Goal: Task Accomplishment & Management: Manage account settings

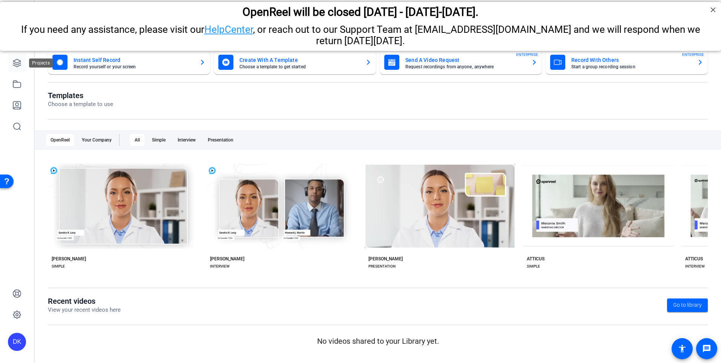
click at [17, 61] on icon at bounding box center [16, 62] width 9 height 9
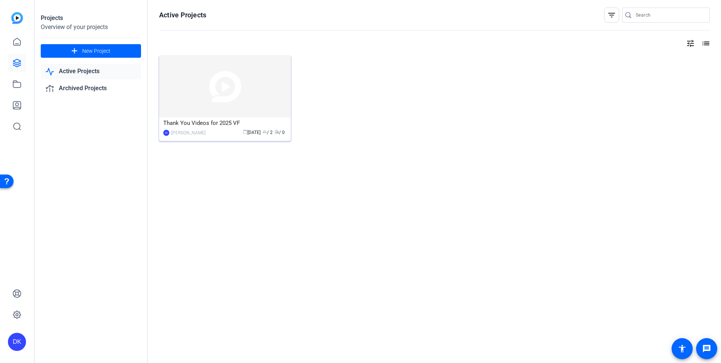
click at [264, 92] on img at bounding box center [225, 86] width 132 height 62
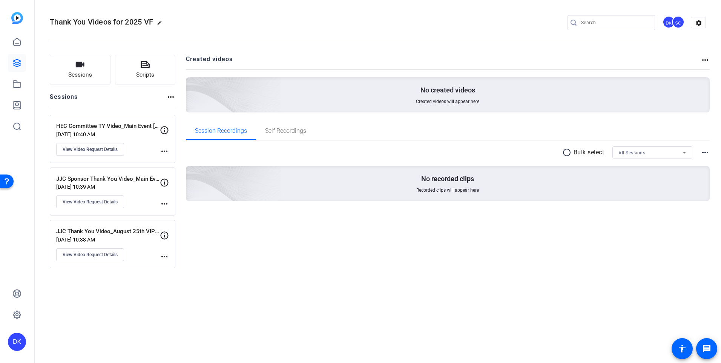
click at [140, 141] on div "HEC Committee TY Video_Main Event [DATE] [DATE] 10:40 AM View Video Request Det…" at bounding box center [108, 139] width 104 height 34
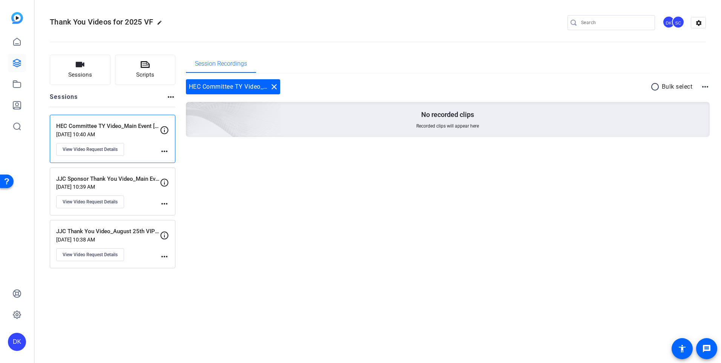
click at [165, 149] on mat-icon "more_horiz" at bounding box center [164, 151] width 9 height 9
click at [107, 149] on div at bounding box center [360, 181] width 721 height 363
click at [104, 154] on button "View Video Request Details" at bounding box center [90, 149] width 68 height 13
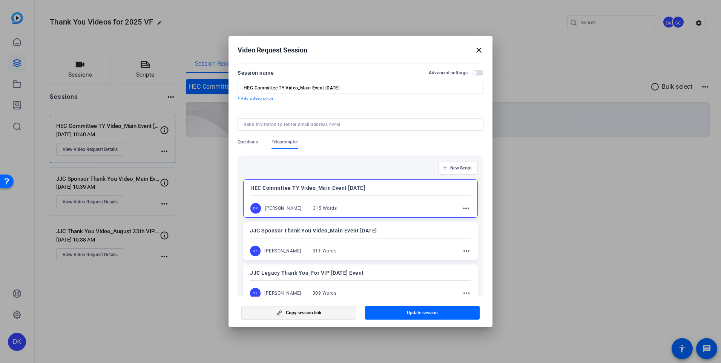
click at [330, 314] on span "button" at bounding box center [299, 313] width 114 height 18
click at [430, 234] on p "JJC Sponsor Thank You Video_Main Event [DATE]" at bounding box center [360, 230] width 221 height 9
click at [336, 314] on span "button" at bounding box center [299, 313] width 114 height 18
click at [400, 279] on div "JJC Legacy Thank You_For VIP August 25th Event DK Danika Knoop 309 Words more_h…" at bounding box center [360, 283] width 235 height 38
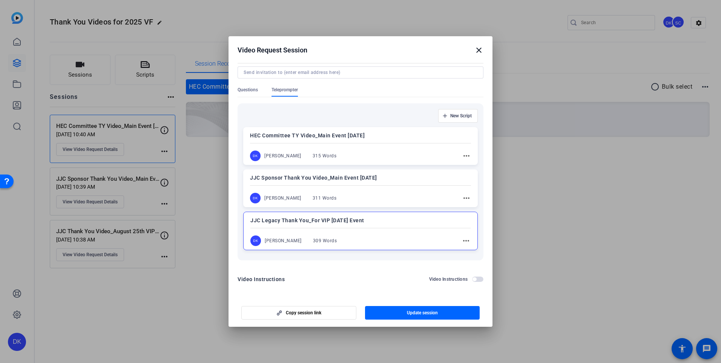
scroll to position [52, 0]
click at [316, 311] on span "Copy session link" at bounding box center [303, 313] width 35 height 6
click at [369, 220] on p "JJC Legacy Thank You_For VIP August 25th Event" at bounding box center [361, 220] width 220 height 9
click at [392, 220] on p "JJC Legacy Thank You_For VIP August 25th Event" at bounding box center [360, 220] width 221 height 9
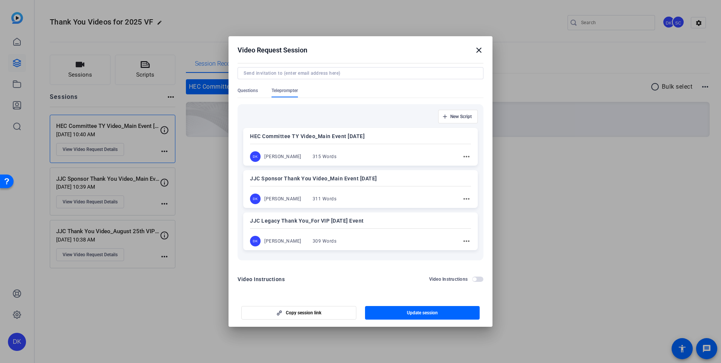
scroll to position [52, 0]
click at [323, 312] on span "button" at bounding box center [299, 313] width 114 height 18
click at [385, 141] on div "HEC Committee TY Video_Main Event August 26 DK Danika Knoop 315 Words more_horiz" at bounding box center [360, 146] width 235 height 38
click at [389, 148] on div "HEC Committee TY Video_Main Event August 26 DK Danika Knoop 315 Words more_horiz" at bounding box center [360, 146] width 235 height 38
click at [362, 152] on div "DK Danika Knoop 315 Words more_horiz" at bounding box center [360, 156] width 221 height 11
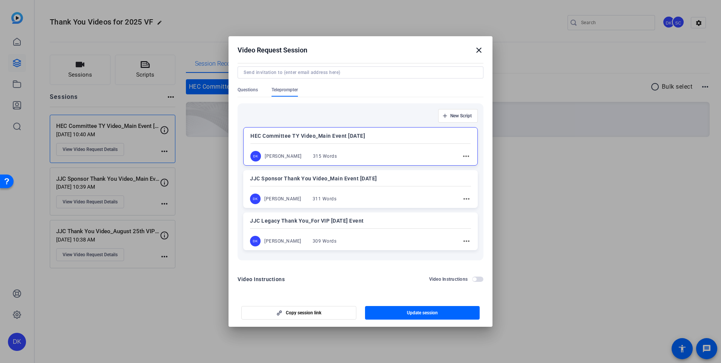
click at [481, 52] on mat-icon "close" at bounding box center [479, 50] width 9 height 9
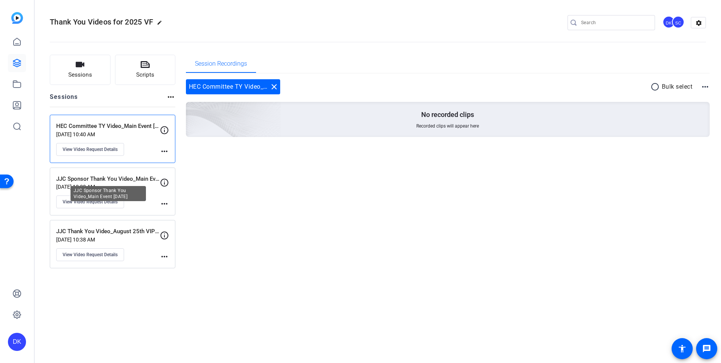
drag, startPoint x: 132, startPoint y: 182, endPoint x: 123, endPoint y: 179, distance: 9.5
click at [123, 179] on p "JJC Sponsor Thank You Video_Main Event [DATE]" at bounding box center [108, 179] width 104 height 9
click at [166, 204] on mat-icon "more_horiz" at bounding box center [164, 203] width 9 height 9
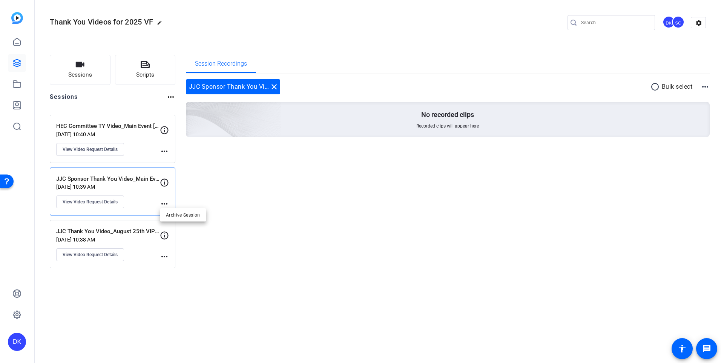
click at [112, 204] on div at bounding box center [360, 181] width 721 height 363
click at [112, 204] on span "View Video Request Details" at bounding box center [90, 202] width 55 height 6
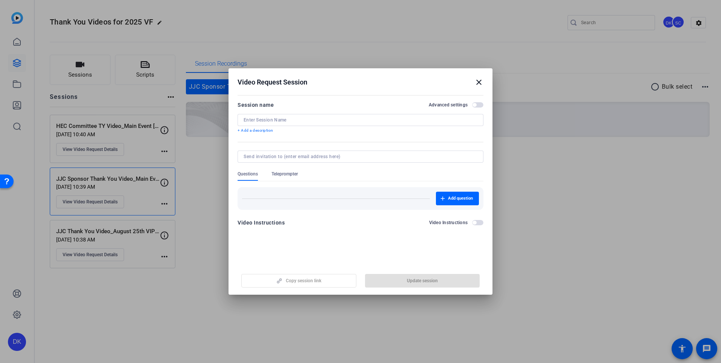
type input "JJC Sponsor Thank You Video_Main Event [DATE]"
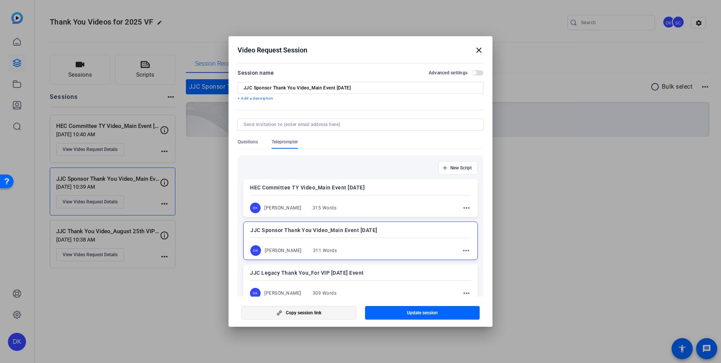
click at [348, 309] on span "button" at bounding box center [299, 313] width 114 height 18
click at [481, 52] on mat-icon "close" at bounding box center [479, 50] width 9 height 9
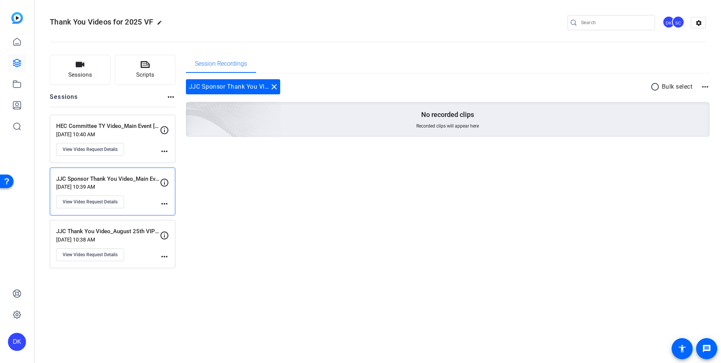
click at [141, 247] on div "JJC Thank You Video_August 25th VIP Event Aug 08, 2025 @ 10:38 AM View Video Re…" at bounding box center [108, 244] width 104 height 34
click at [117, 252] on span "View Video Request Details" at bounding box center [90, 255] width 55 height 6
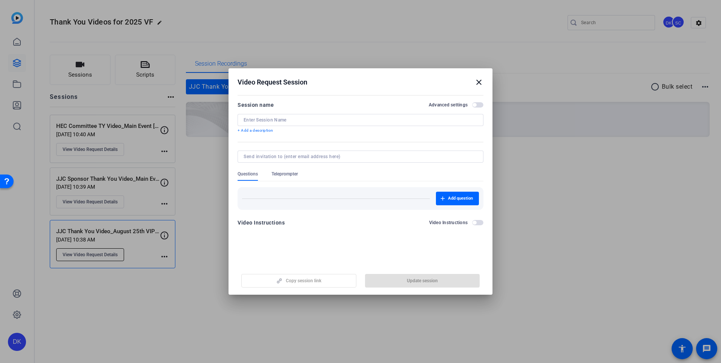
type input "JJC Thank You Video_August 25th VIP Event"
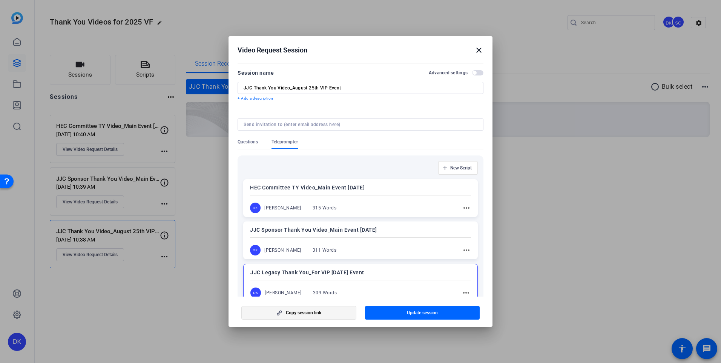
click at [325, 313] on span "button" at bounding box center [299, 313] width 114 height 18
click at [478, 51] on mat-icon "close" at bounding box center [479, 50] width 9 height 9
